Goal: Information Seeking & Learning: Learn about a topic

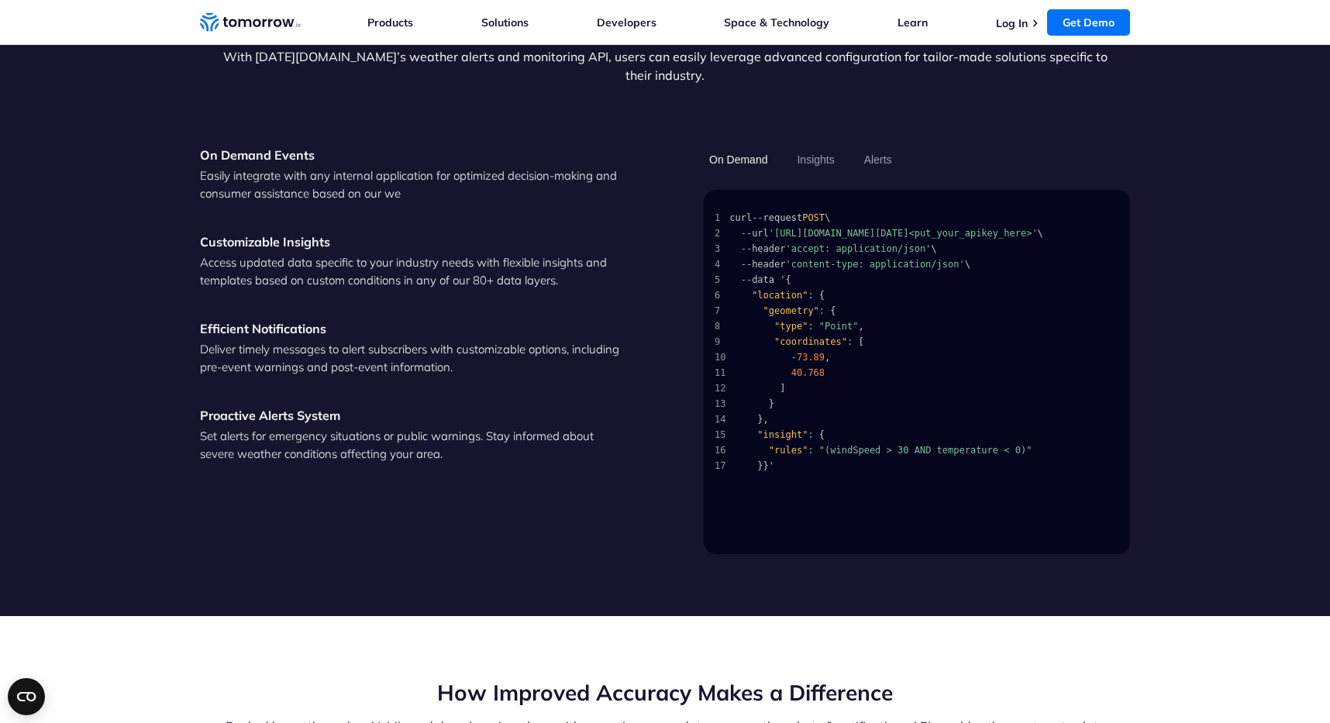
scroll to position [2163, 0]
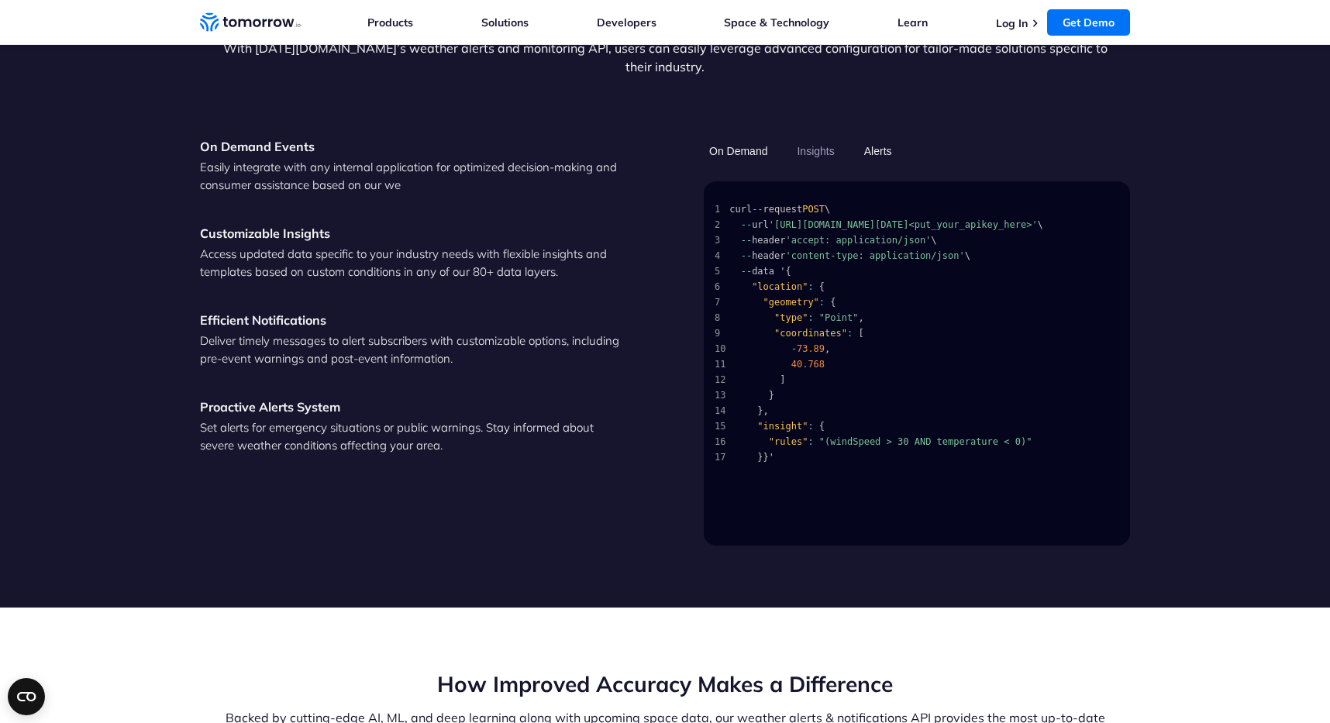
click at [877, 138] on button "Alerts" at bounding box center [878, 151] width 39 height 26
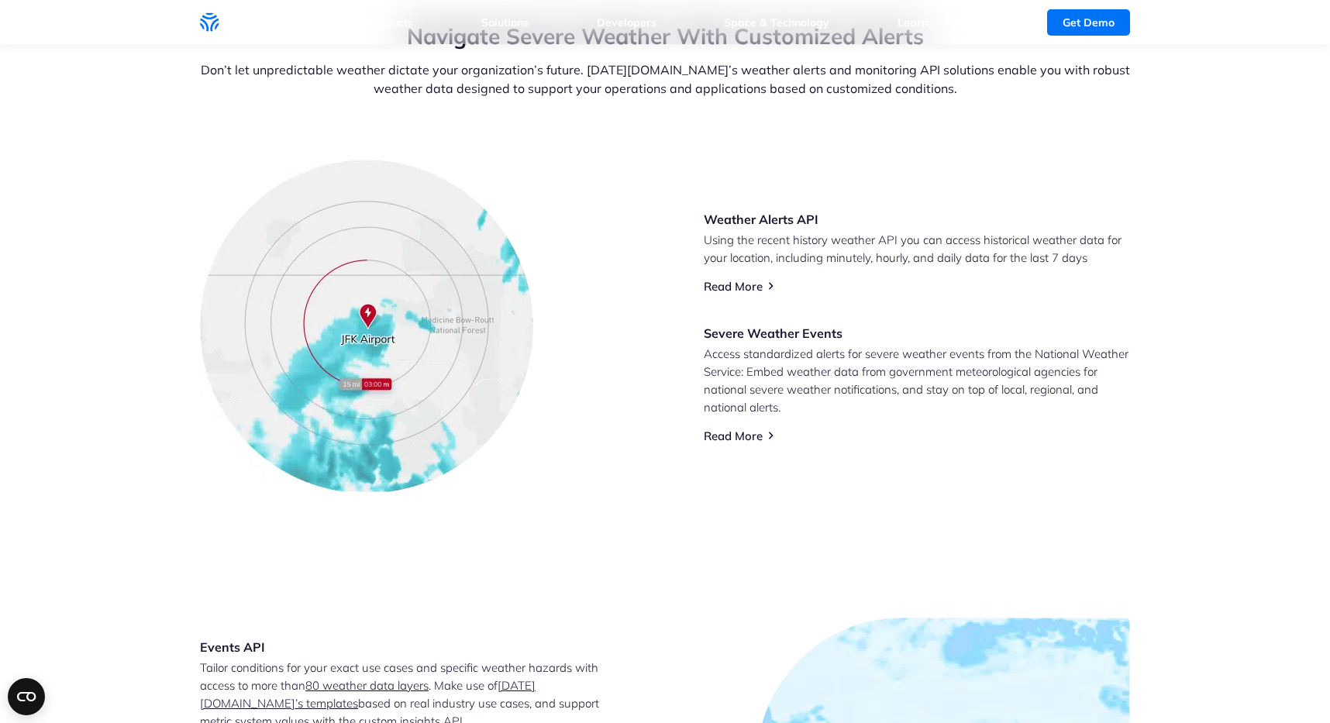
scroll to position [659, 0]
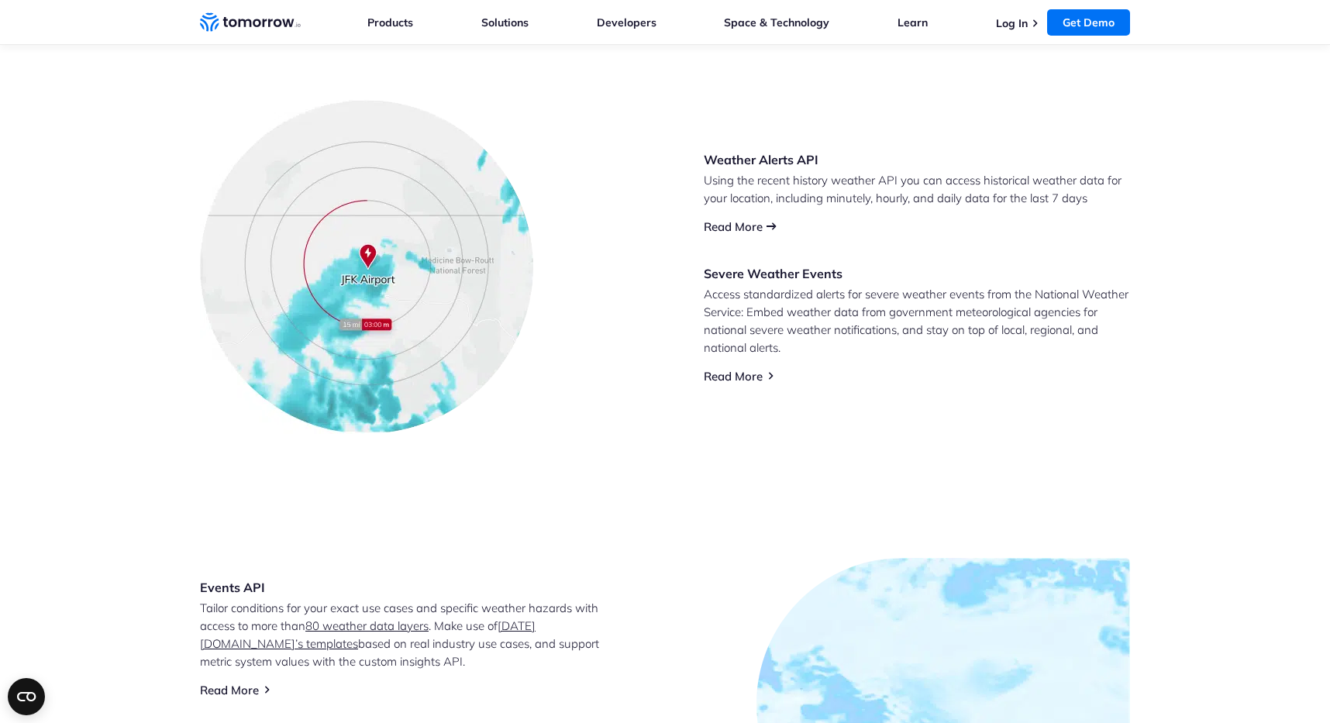
click at [735, 225] on link "Read More" at bounding box center [733, 226] width 59 height 15
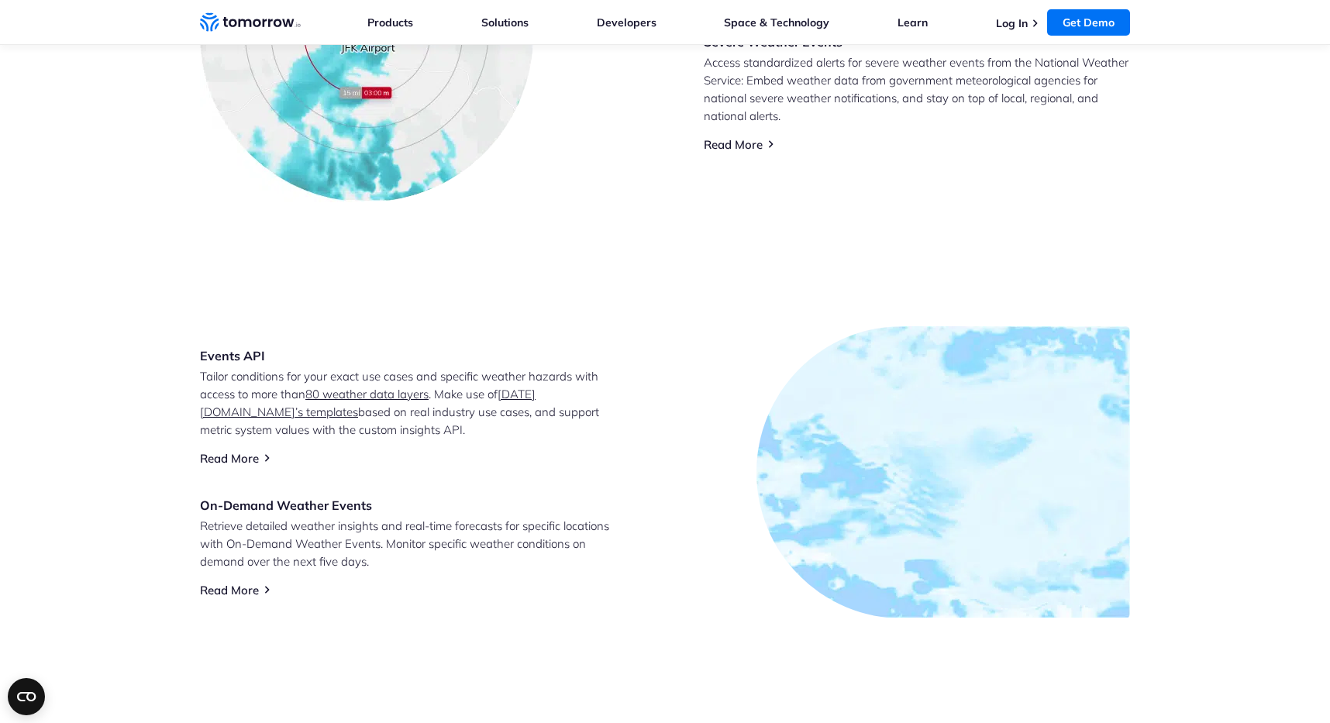
scroll to position [907, 0]
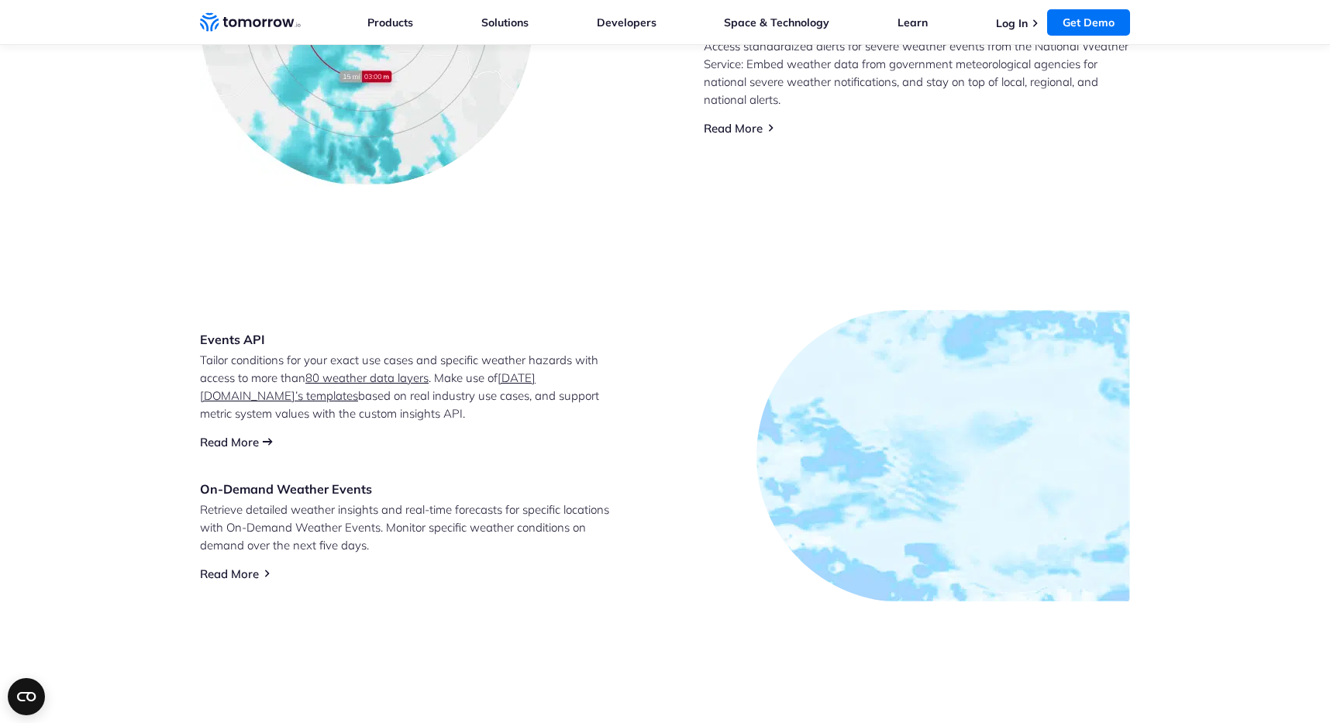
click at [250, 439] on link "Read More" at bounding box center [229, 442] width 59 height 15
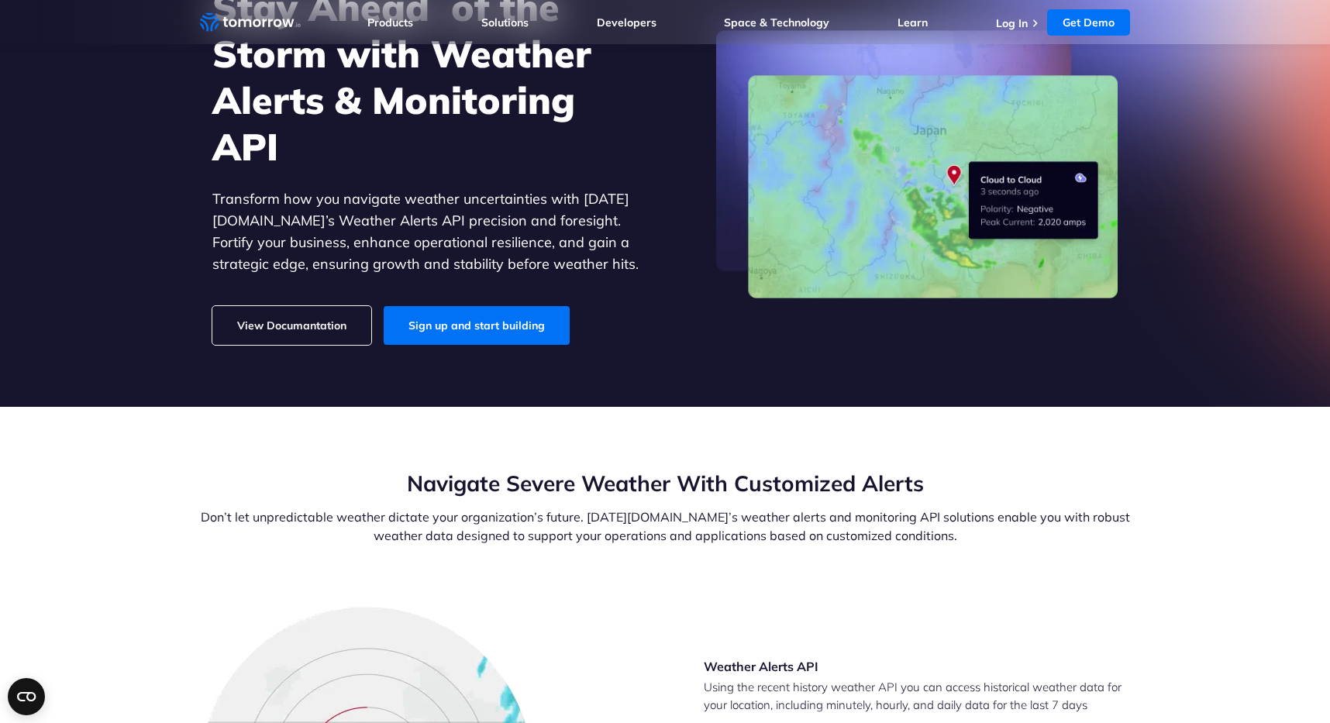
scroll to position [0, 0]
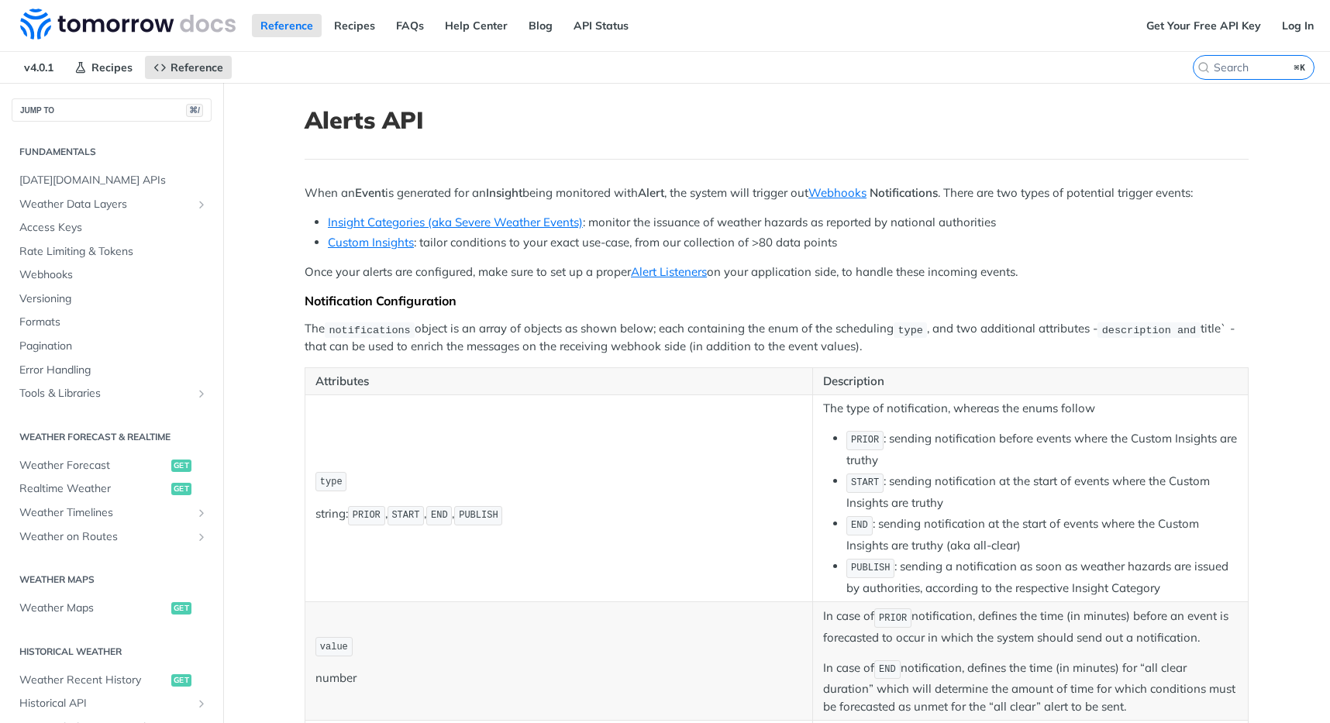
scroll to position [268, 0]
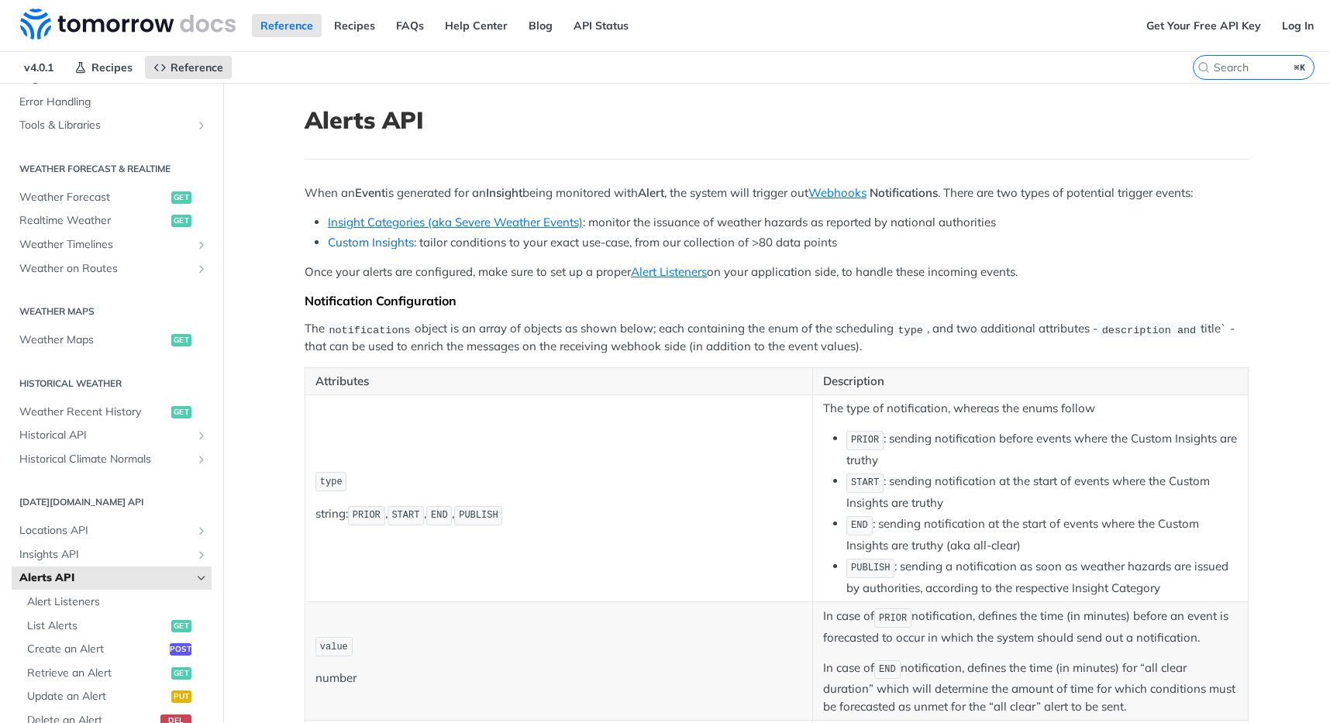
click at [400, 242] on link "Custom Insights" at bounding box center [371, 242] width 86 height 15
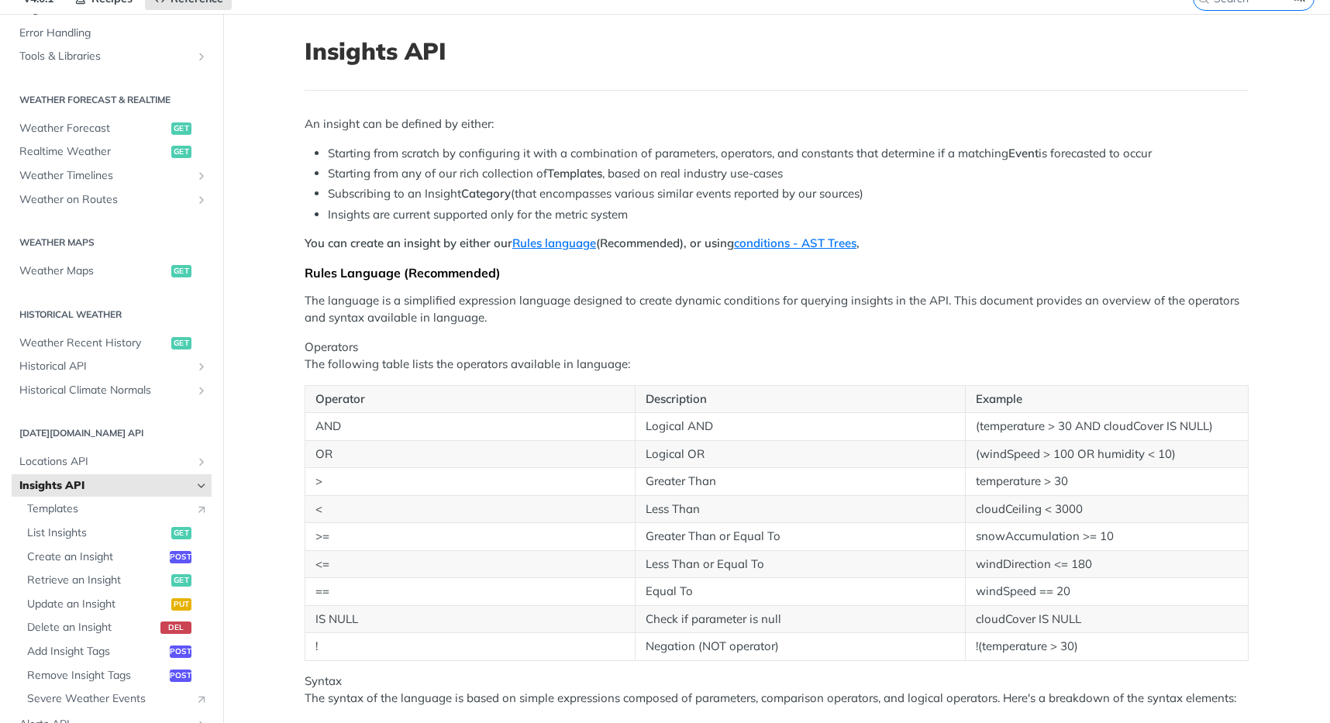
scroll to position [70, 0]
click at [98, 535] on span "List Insights" at bounding box center [97, 532] width 140 height 15
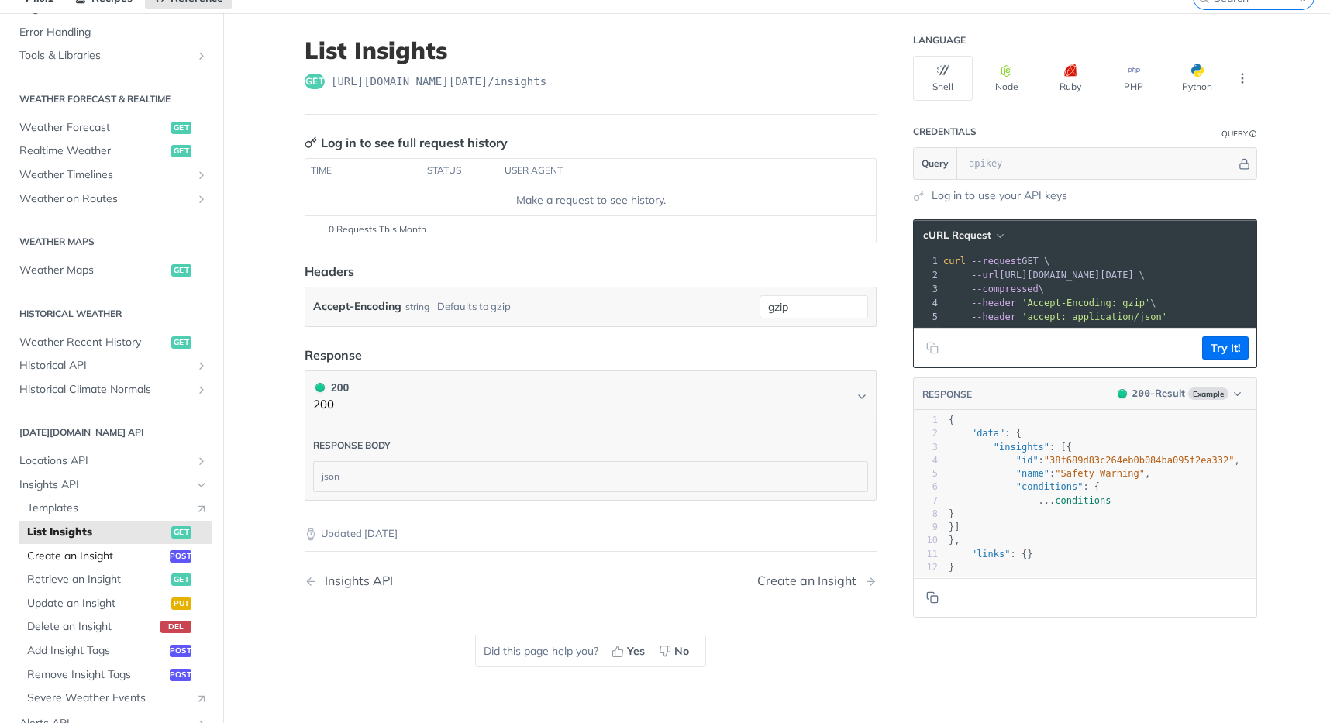
click at [93, 553] on span "Create an Insight" at bounding box center [96, 556] width 139 height 15
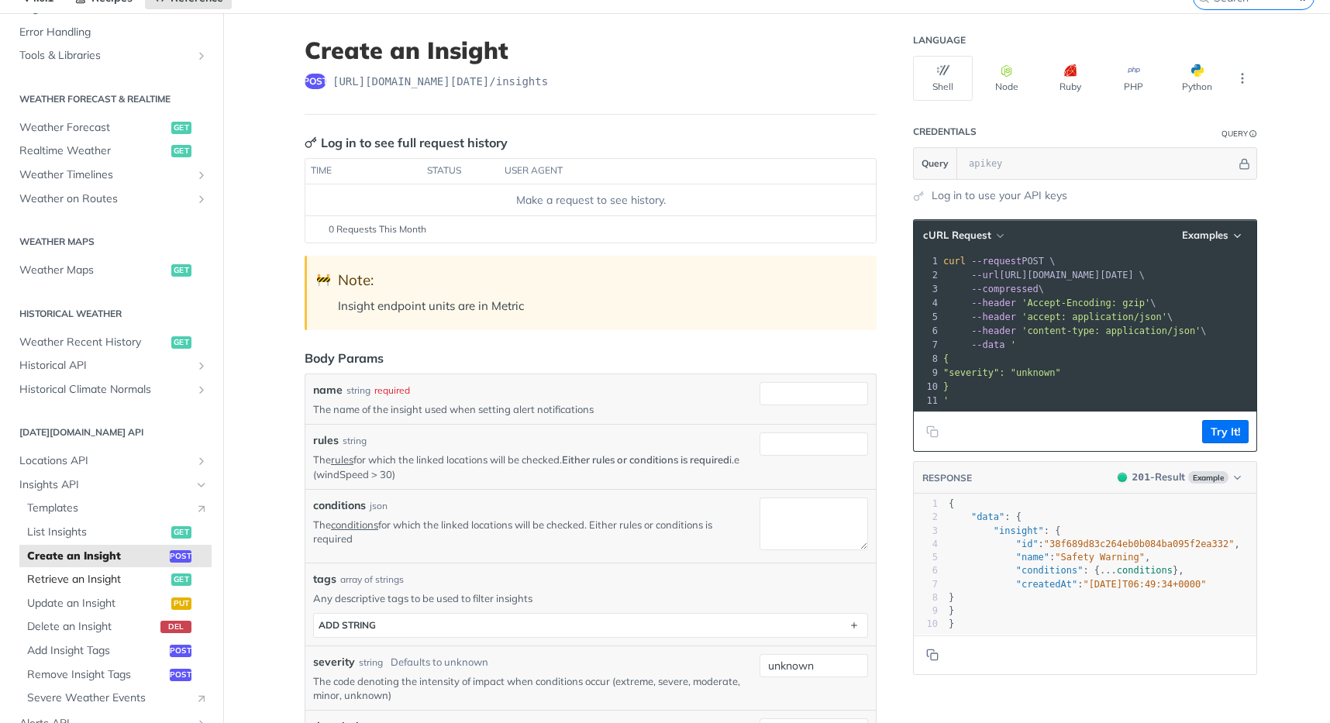
click at [91, 578] on span "Retrieve an Insight" at bounding box center [97, 579] width 140 height 15
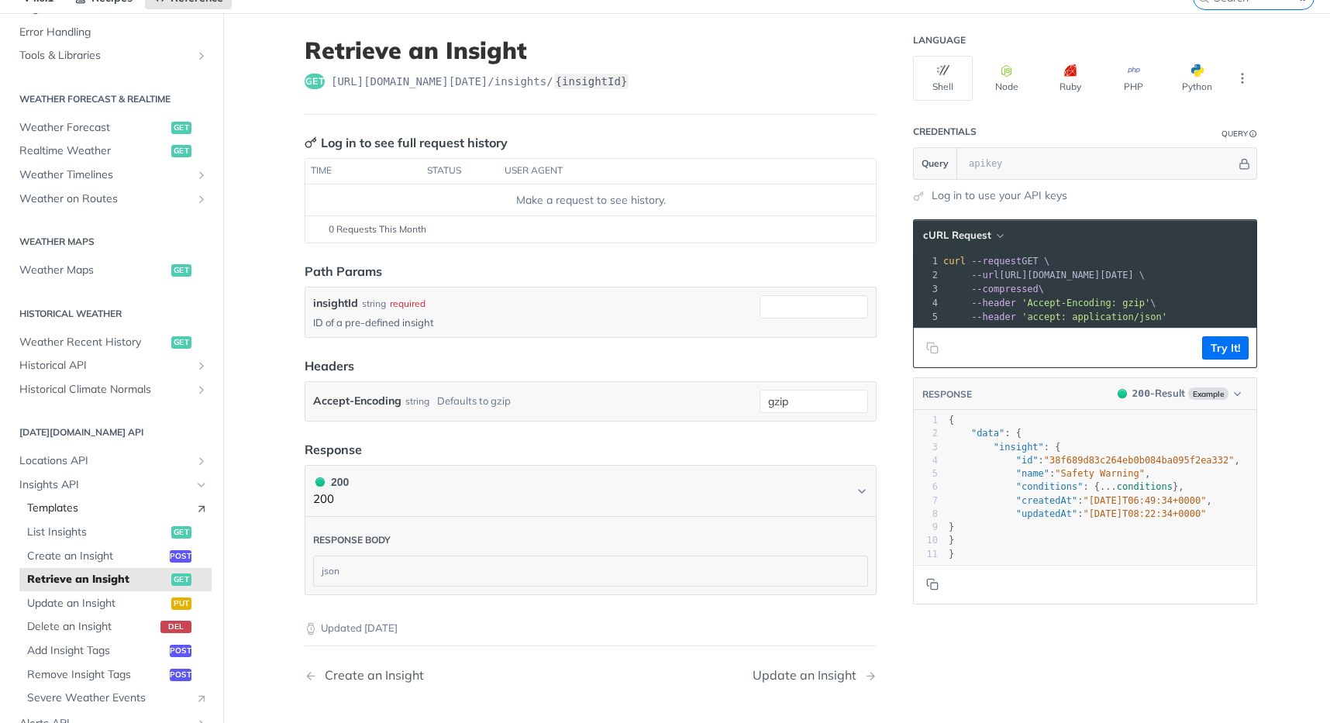
click at [60, 510] on span "Templates" at bounding box center [107, 508] width 160 height 15
click at [60, 489] on span "Insights API" at bounding box center [105, 484] width 172 height 15
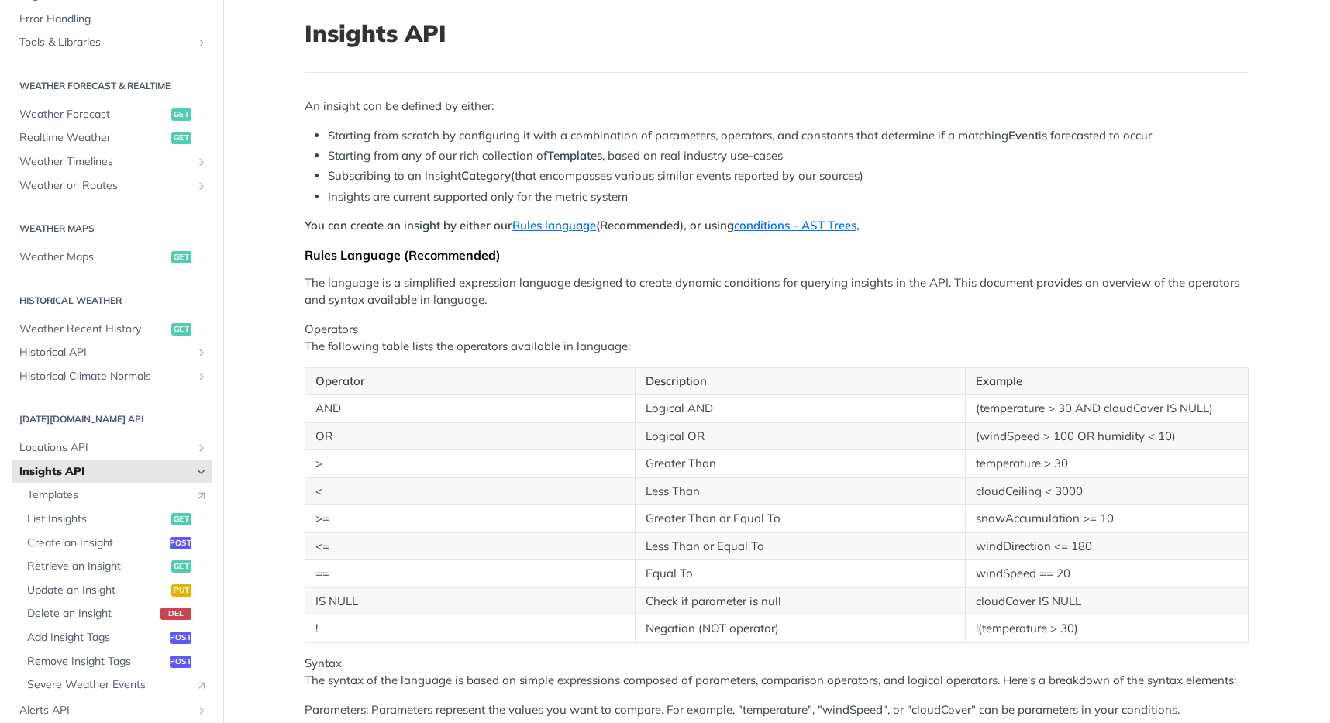
scroll to position [83, 0]
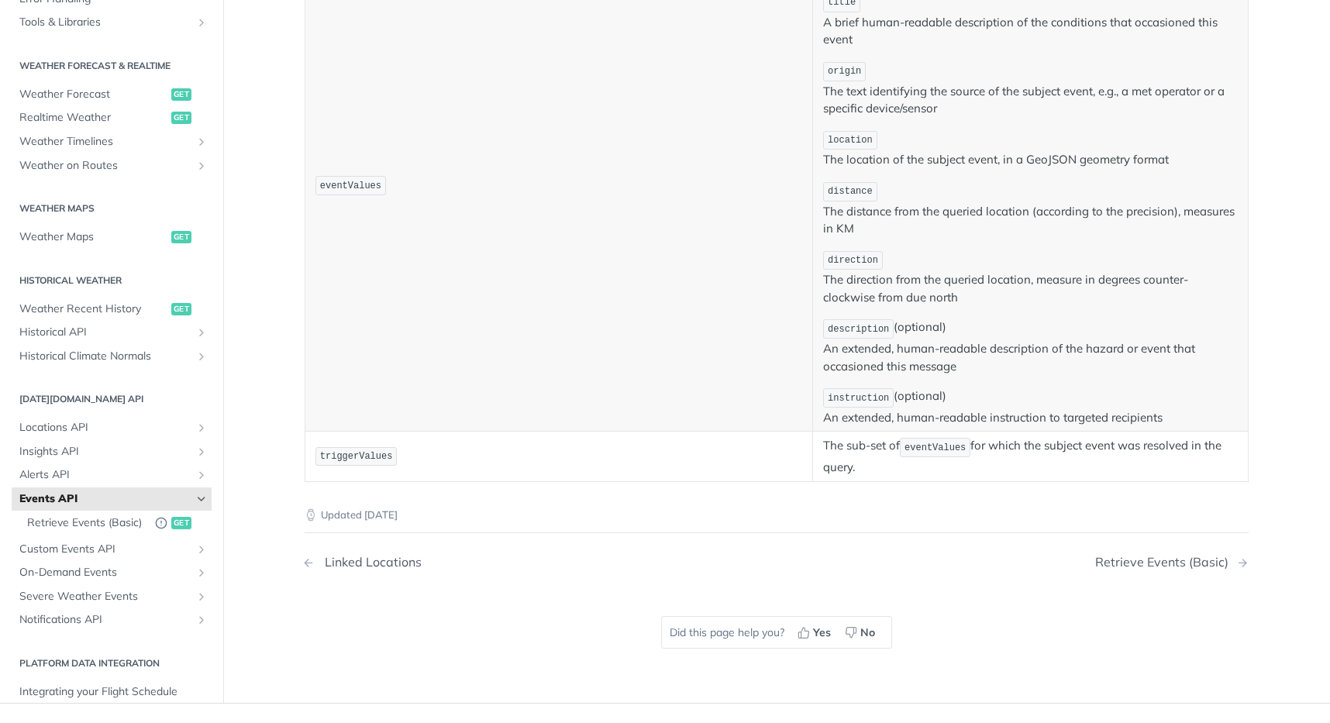
scroll to position [704, 0]
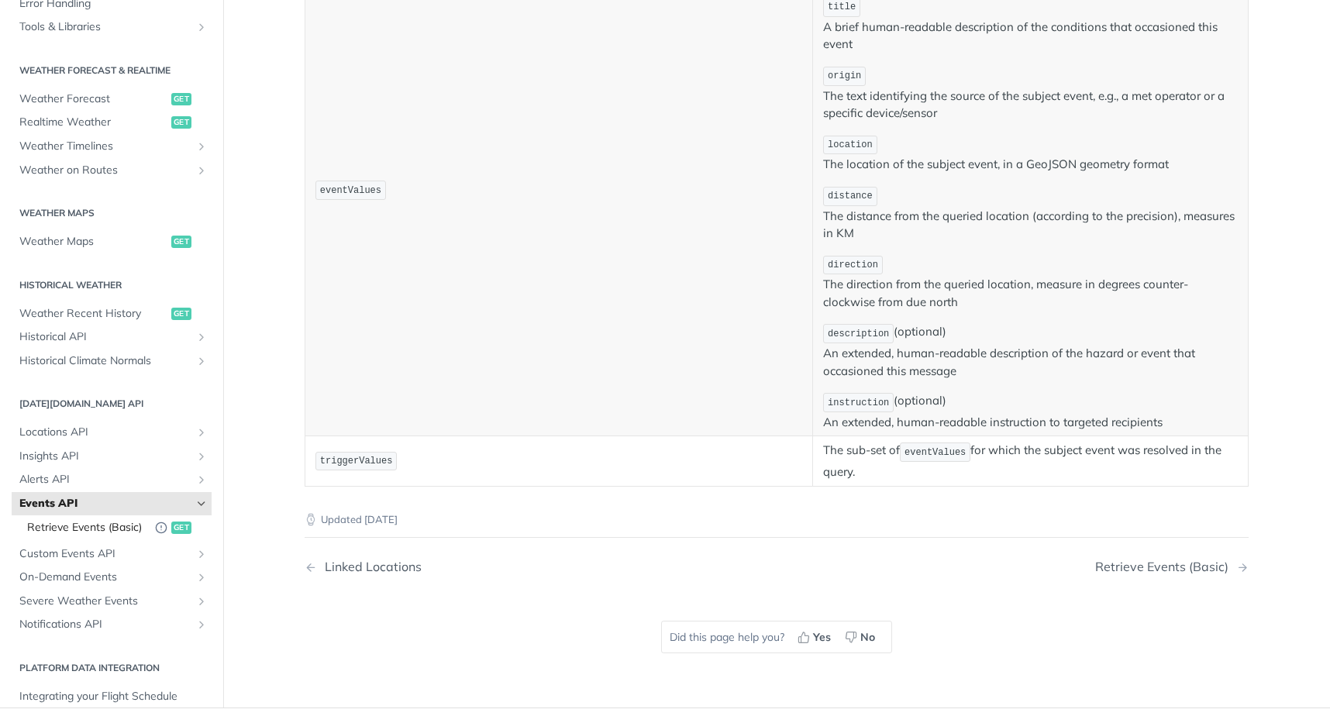
click at [108, 521] on span "Retrieve Events (Basic)" at bounding box center [87, 527] width 120 height 15
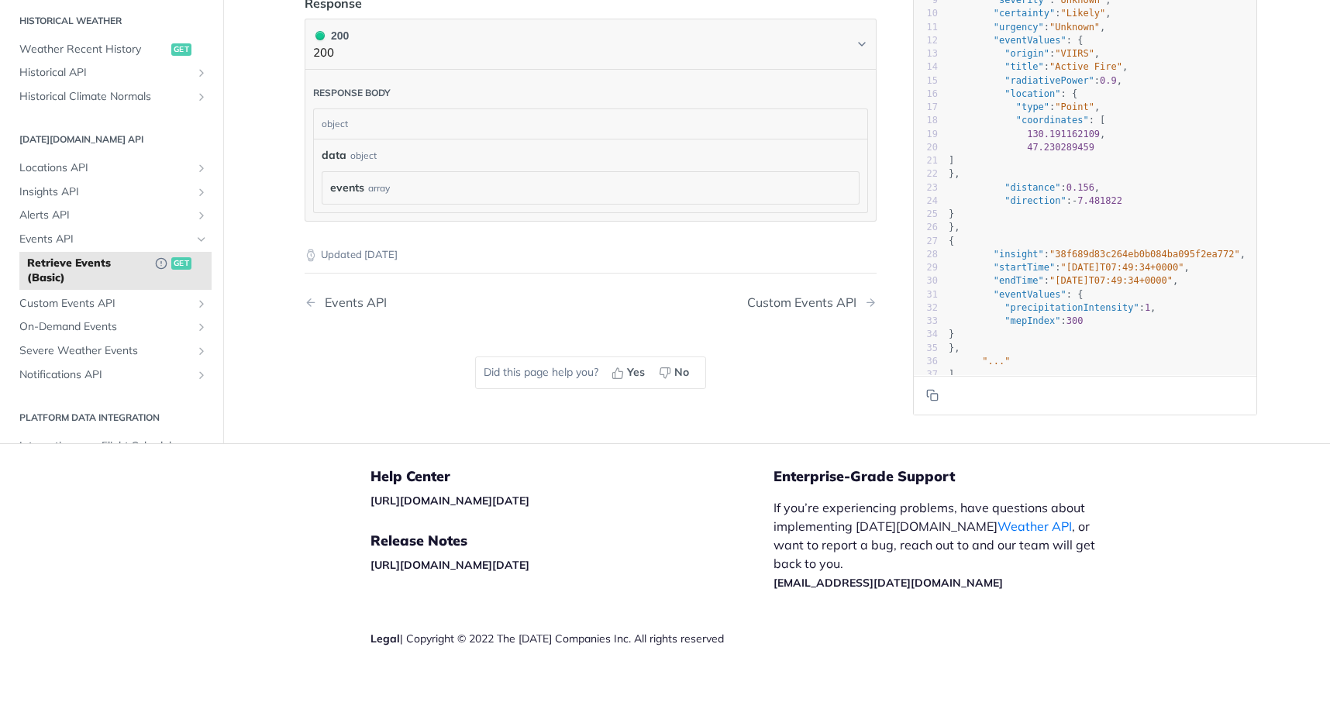
scroll to position [673, 0]
click at [76, 305] on span "Custom Events API" at bounding box center [105, 304] width 172 height 15
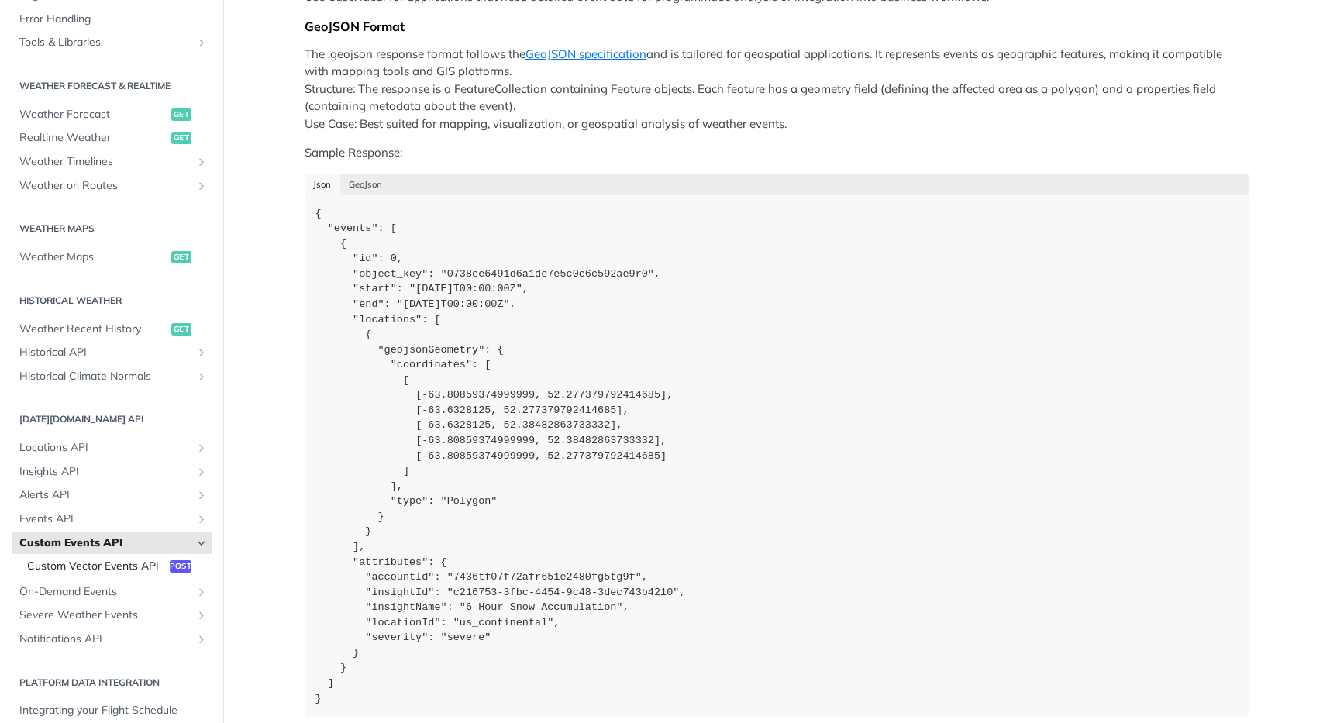
scroll to position [332, 0]
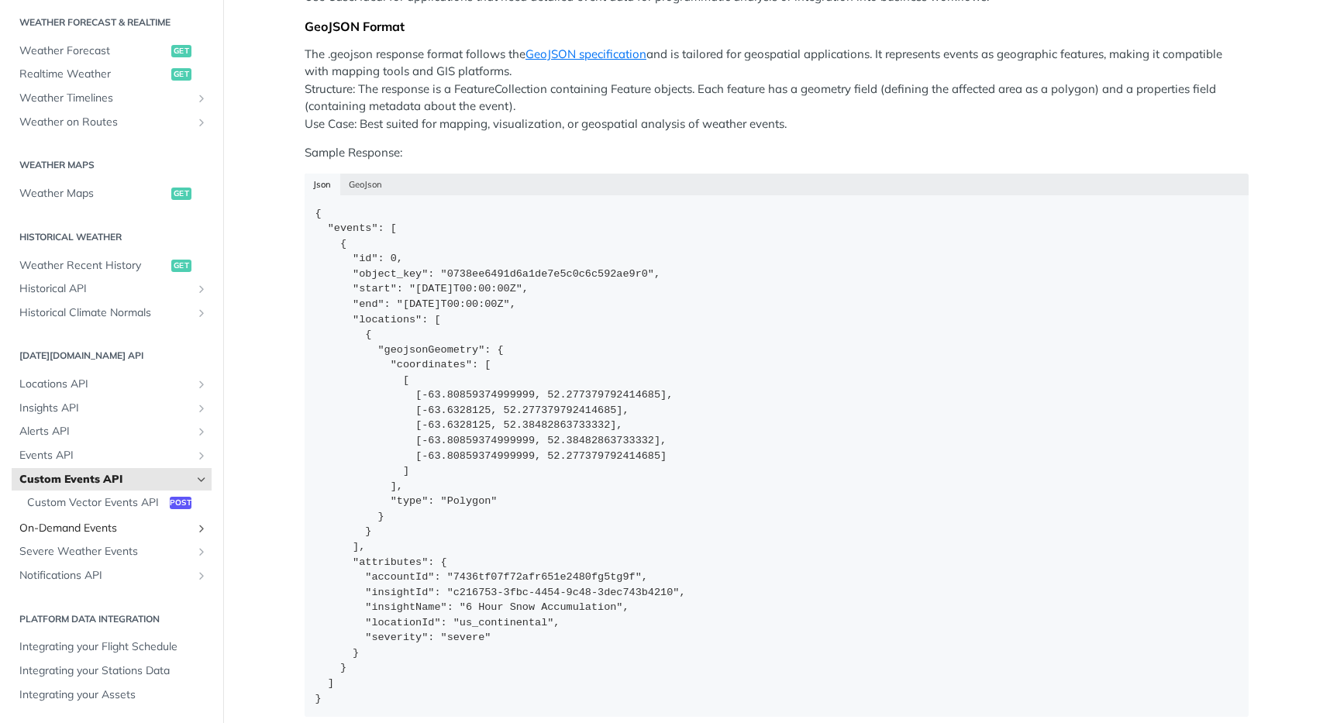
click at [78, 528] on span "On-Demand Events" at bounding box center [105, 528] width 172 height 15
